Goal: Check status: Check status

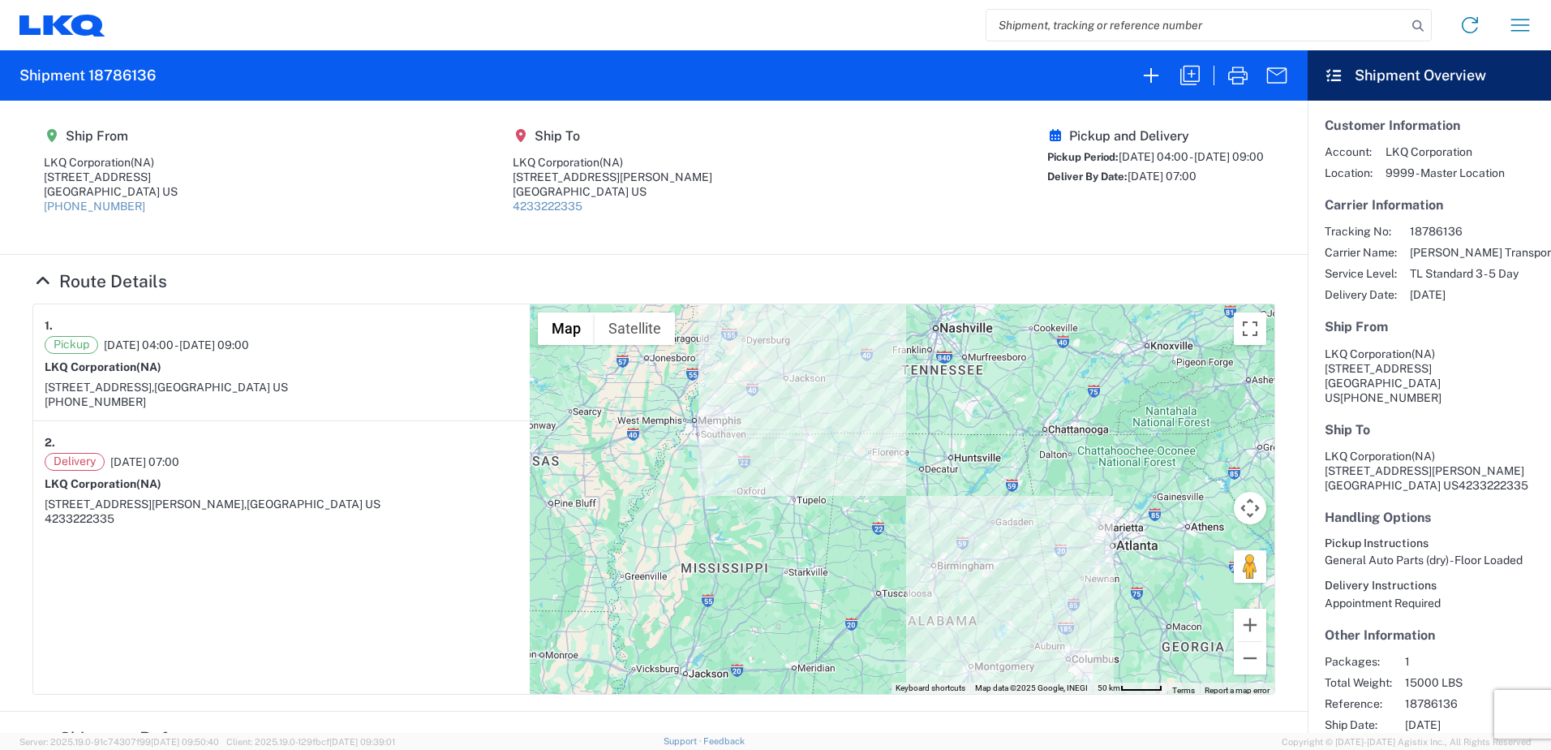
click at [1105, 24] on input "search" at bounding box center [1197, 25] width 420 height 31
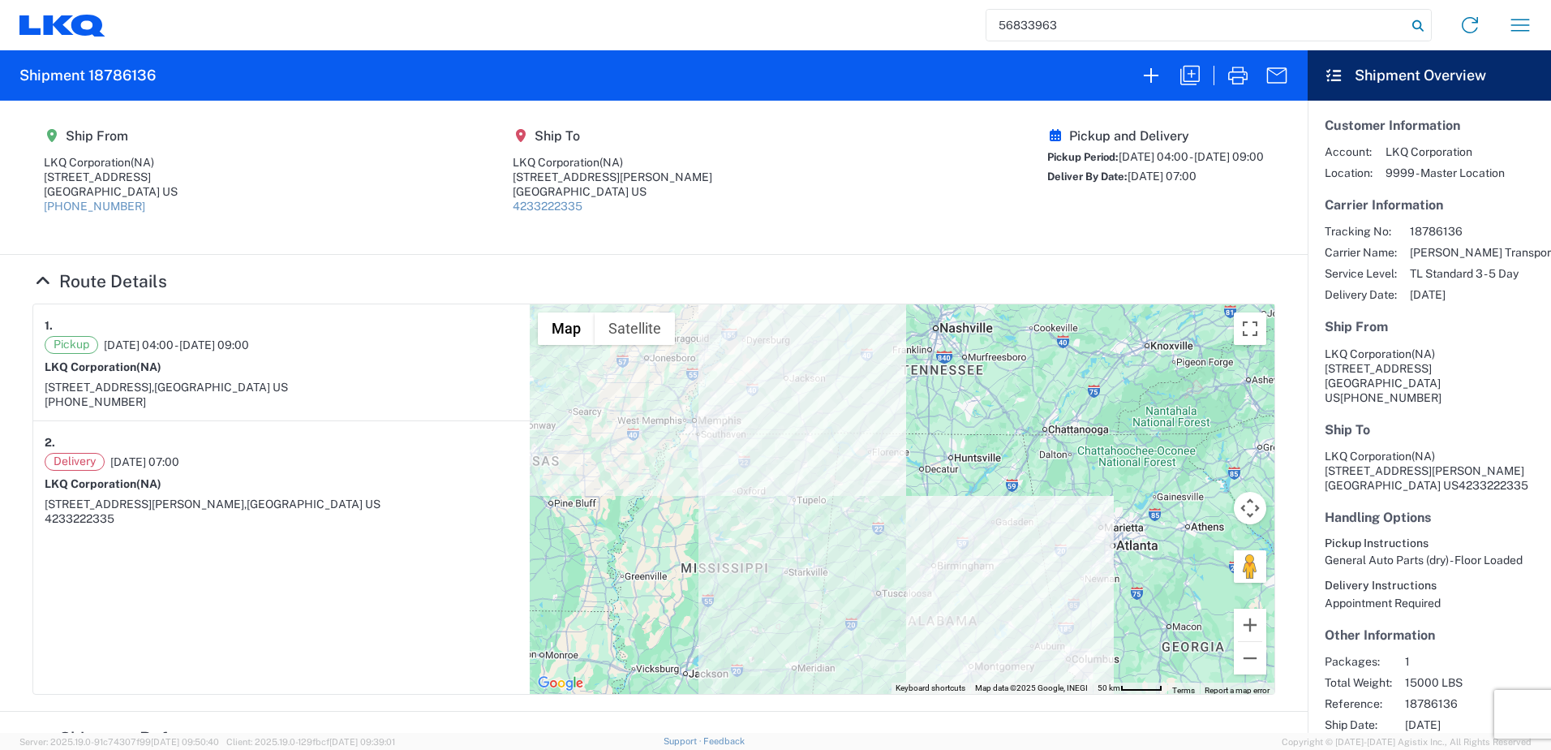
type input "56833963"
click at [1237, 27] on icon at bounding box center [1418, 26] width 23 height 23
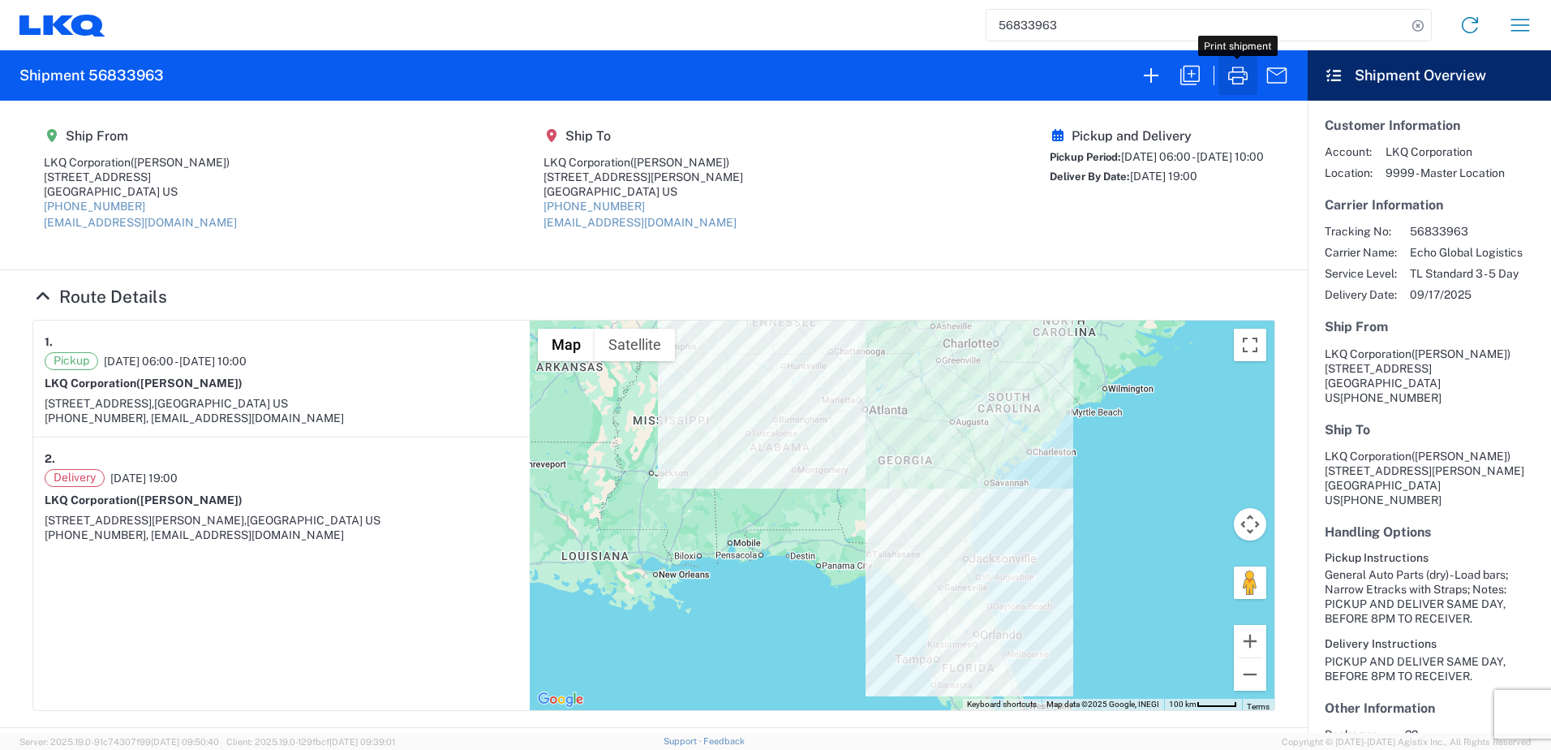
click at [1237, 80] on icon "button" at bounding box center [1238, 75] width 26 height 26
